Goal: Find specific page/section: Find specific page/section

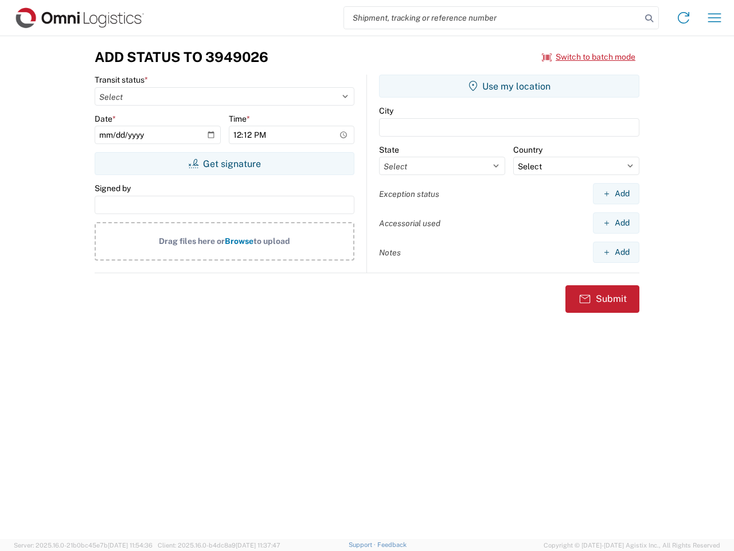
click at [493, 18] on input "search" at bounding box center [492, 18] width 297 height 22
click at [649, 18] on icon at bounding box center [649, 18] width 16 height 16
click at [684, 18] on icon at bounding box center [683, 18] width 18 height 18
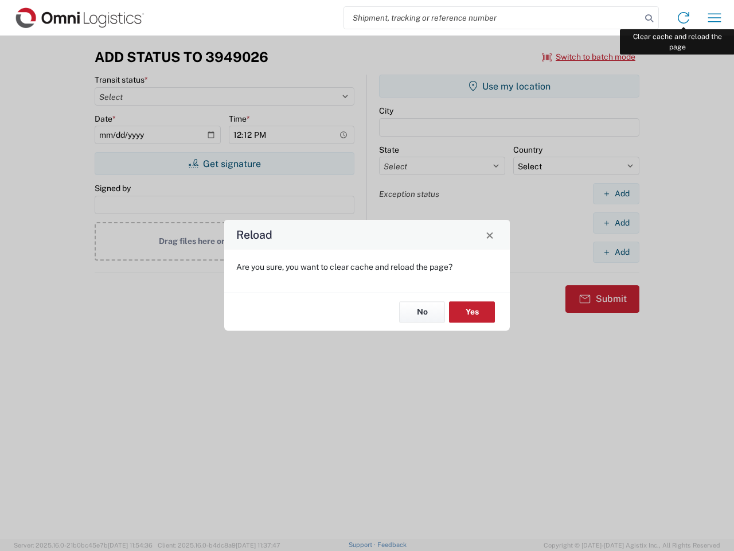
click at [715, 18] on div "Reload Are you sure, you want to clear cache and reload the page? No Yes" at bounding box center [367, 275] width 734 height 551
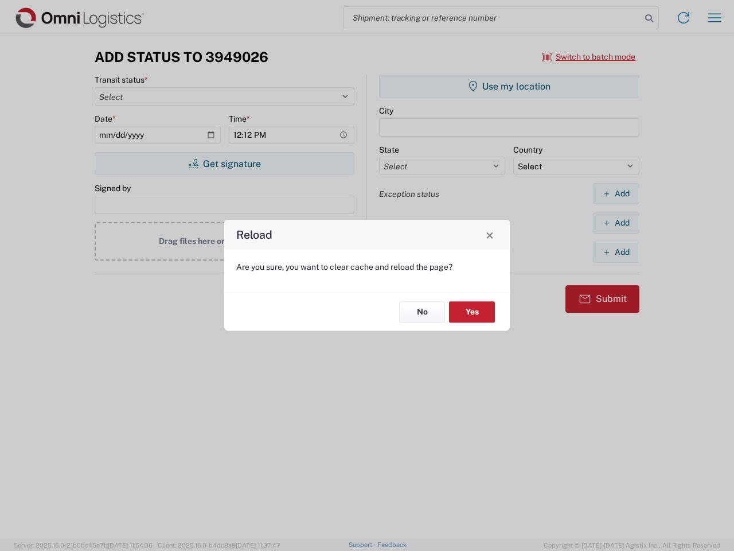
click at [589, 57] on div "Reload Are you sure, you want to clear cache and reload the page? No Yes" at bounding box center [367, 275] width 734 height 551
click at [224, 163] on div "Reload Are you sure, you want to clear cache and reload the page? No Yes" at bounding box center [367, 275] width 734 height 551
click at [509, 86] on div "Reload Are you sure, you want to clear cache and reload the page? No Yes" at bounding box center [367, 275] width 734 height 551
click at [616, 193] on div "Reload Are you sure, you want to clear cache and reload the page? No Yes" at bounding box center [367, 275] width 734 height 551
click at [616, 223] on div "Reload Are you sure, you want to clear cache and reload the page? No Yes" at bounding box center [367, 275] width 734 height 551
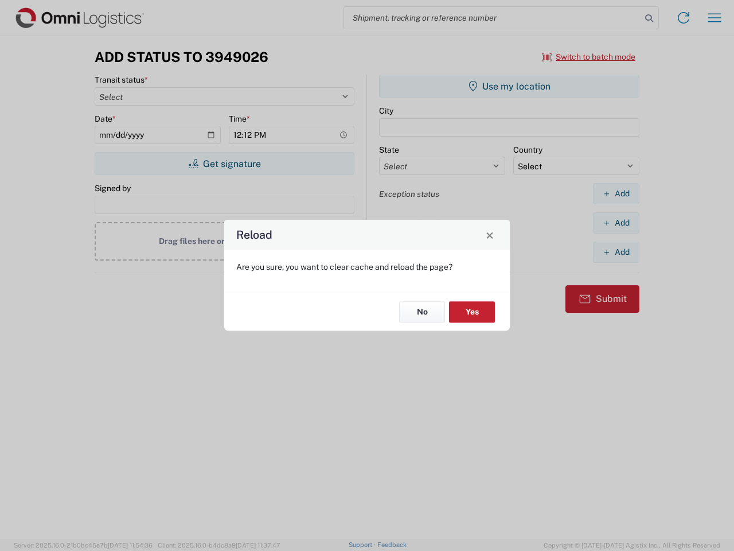
click at [616, 252] on div "Reload Are you sure, you want to clear cache and reload the page? No Yes" at bounding box center [367, 275] width 734 height 551
